Goal: Navigation & Orientation: Understand site structure

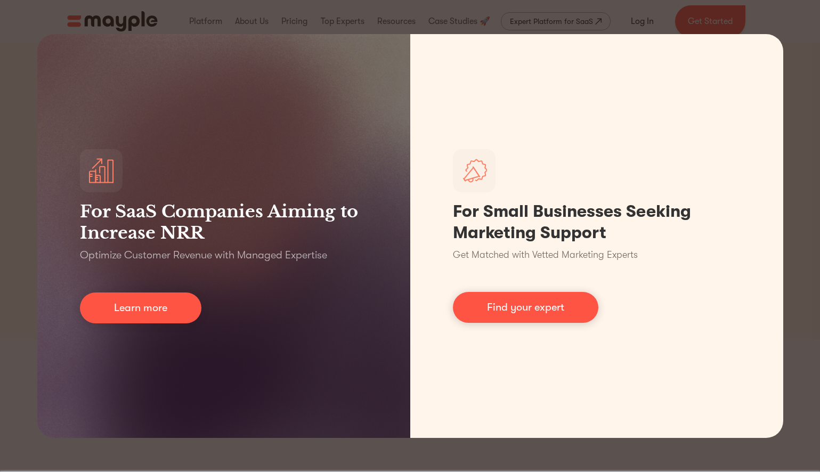
click at [582, 23] on div "For SaaS Companies Aiming to Increase NRR Optimize Customer Revenue with Manage…" at bounding box center [410, 236] width 820 height 472
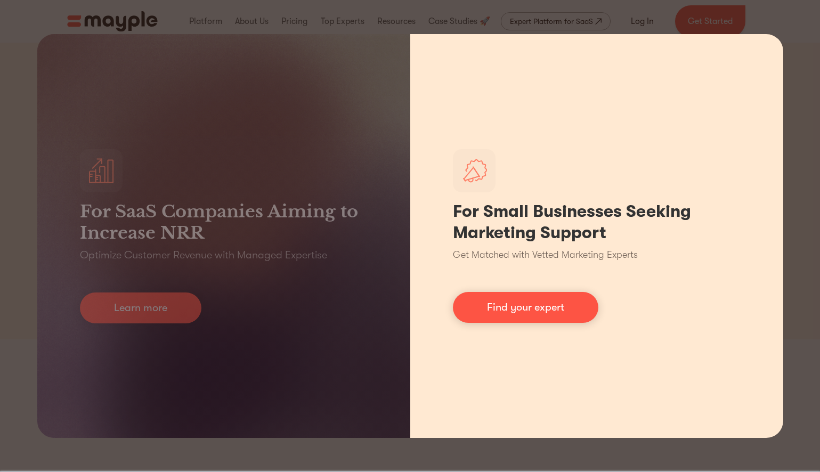
click at [550, 107] on div "For Small Businesses Seeking Marketing Support Get Matched with Vetted Marketin…" at bounding box center [596, 236] width 373 height 404
click at [473, 315] on link "Find your expert" at bounding box center [525, 307] width 145 height 31
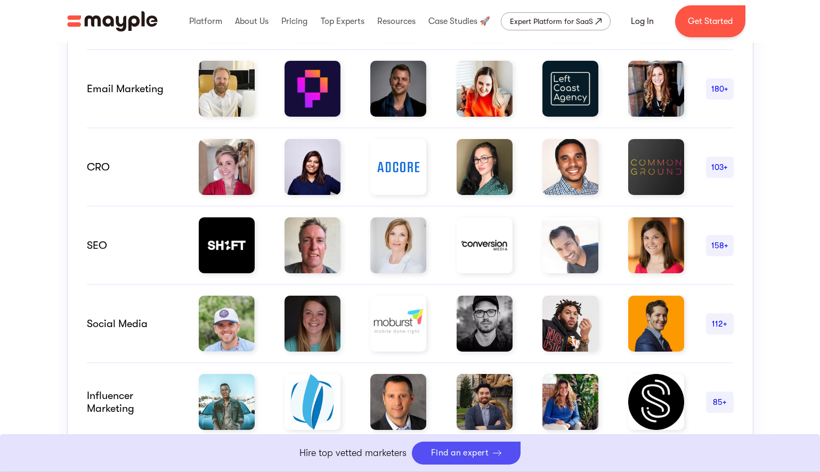
scroll to position [693, 0]
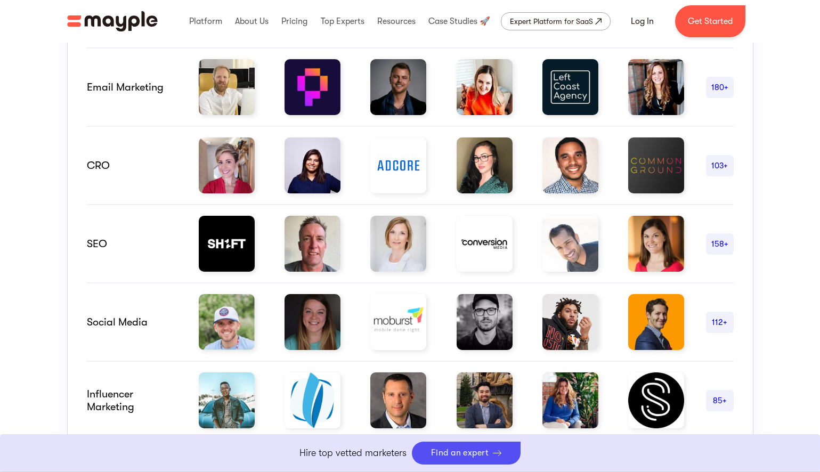
click at [144, 92] on div "email marketing" at bounding box center [132, 87] width 91 height 13
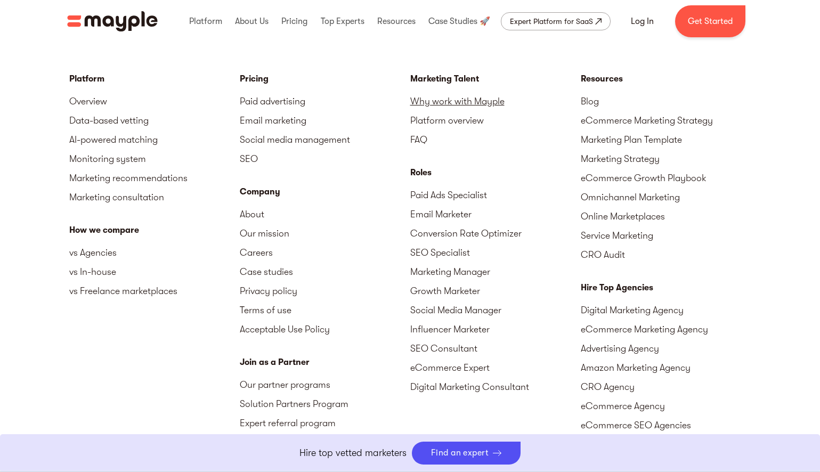
scroll to position [4679, 0]
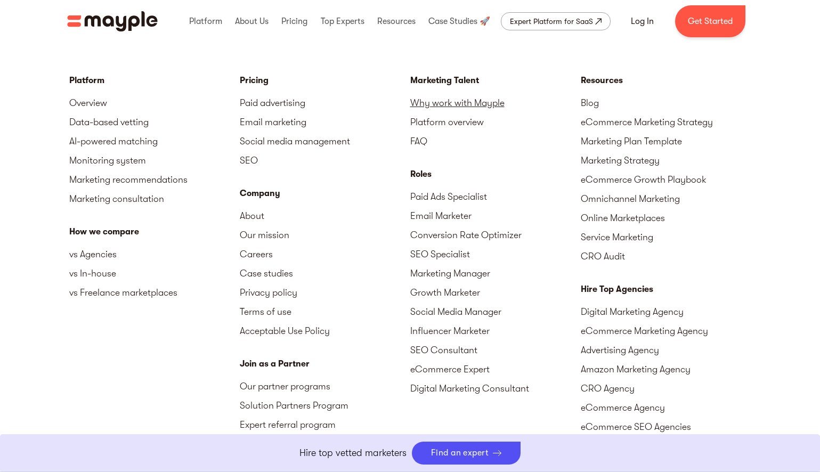
click at [418, 102] on link "Why work with Mayple" at bounding box center [495, 102] width 170 height 19
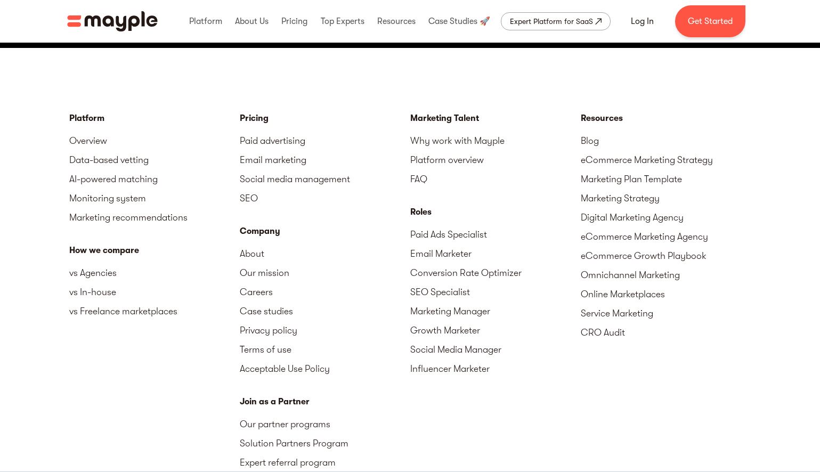
scroll to position [3692, 0]
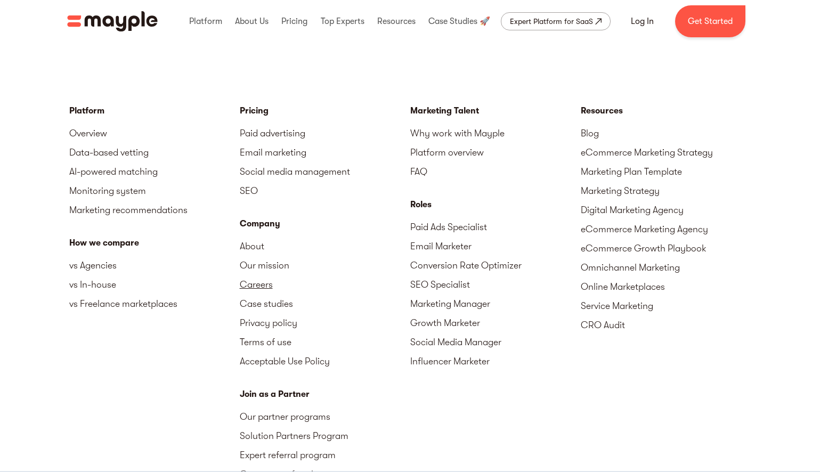
click at [255, 285] on link "Careers" at bounding box center [325, 284] width 170 height 19
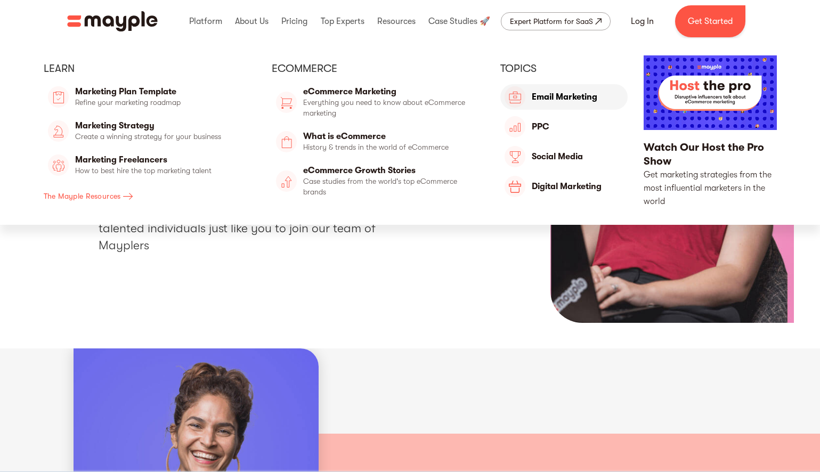
click at [532, 103] on link "Future of Work" at bounding box center [563, 97] width 127 height 26
